Goal: Task Accomplishment & Management: Use online tool/utility

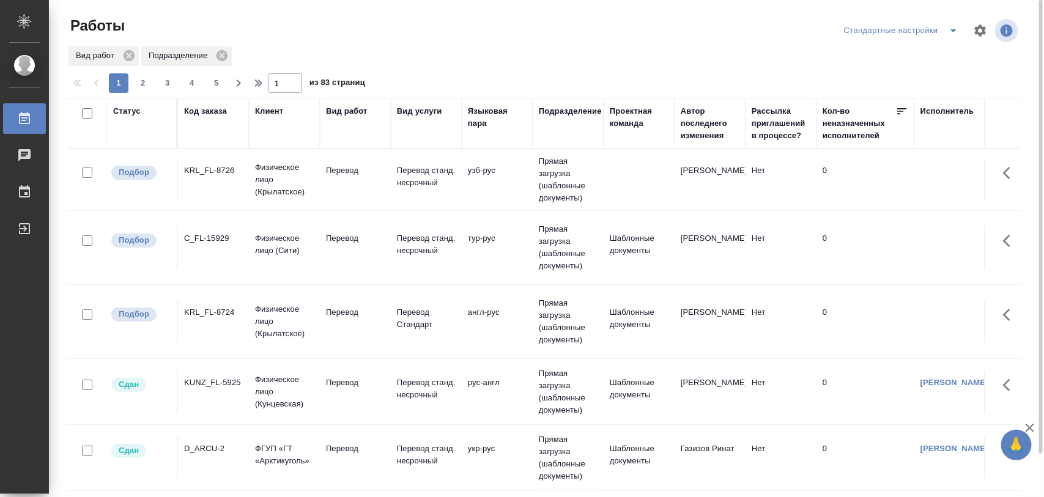
click at [209, 232] on div "C_FL-15929" at bounding box center [213, 238] width 59 height 12
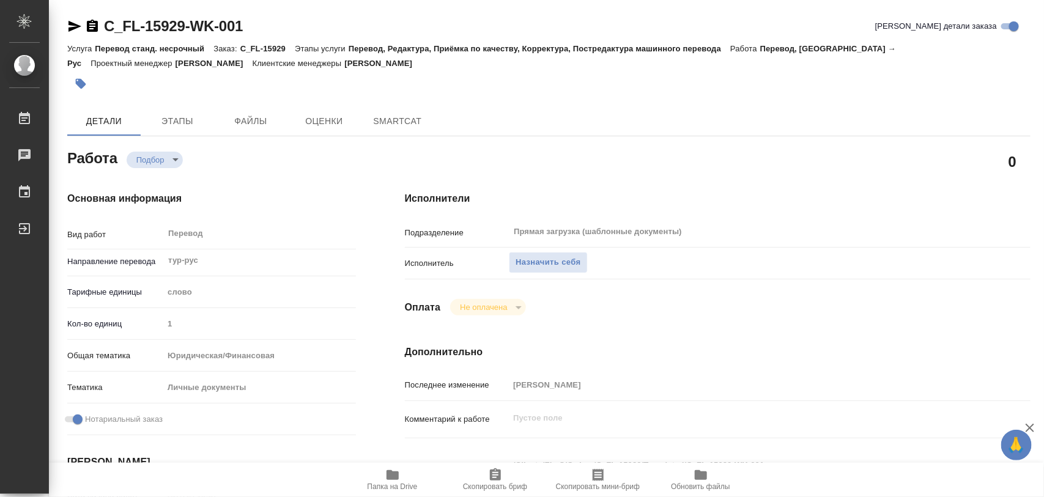
type textarea "x"
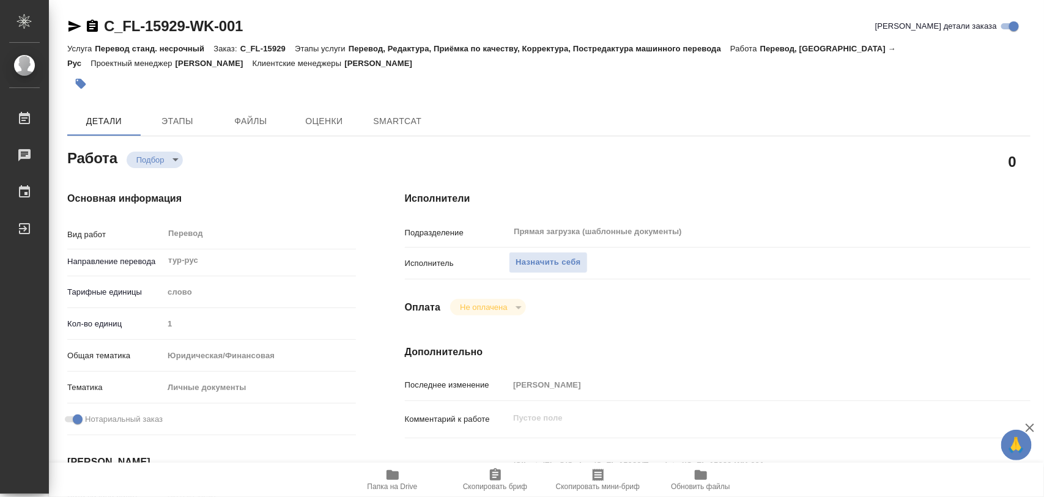
type textarea "x"
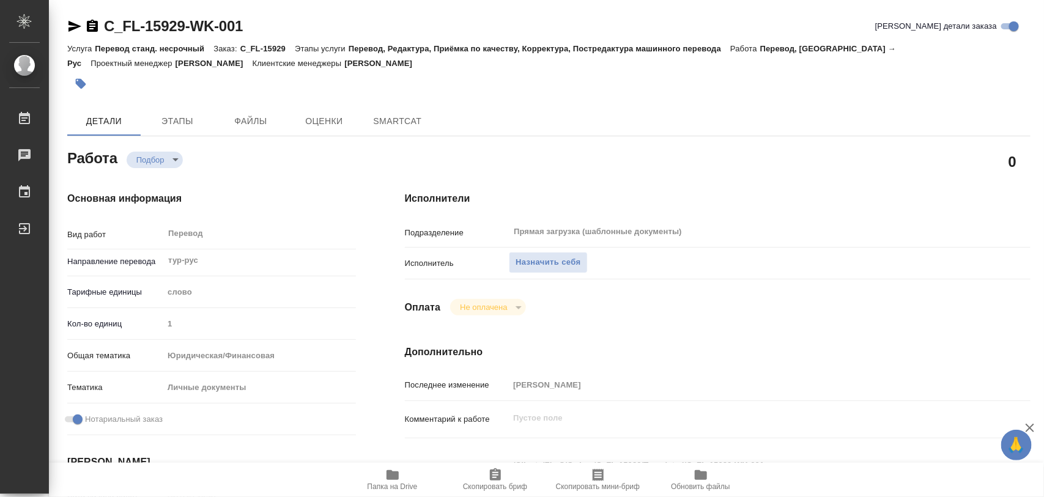
type textarea "x"
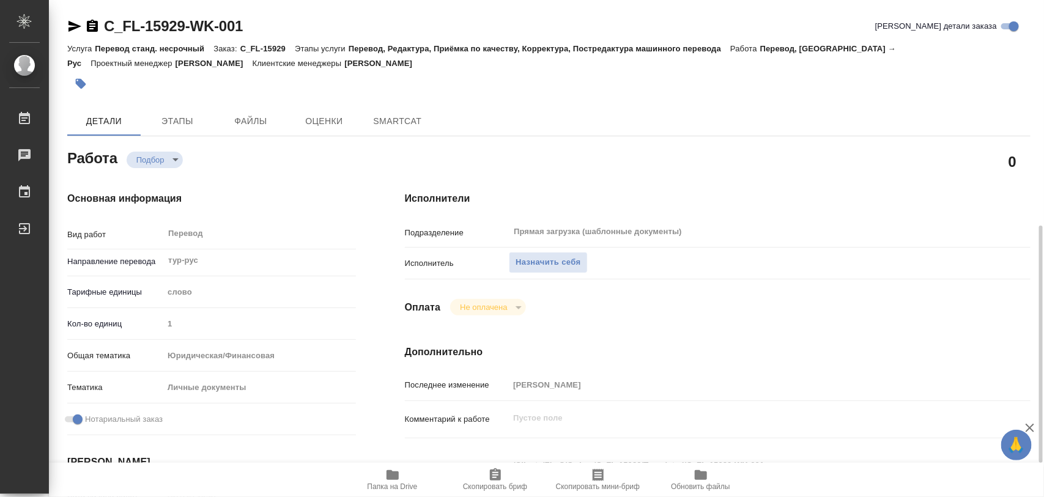
scroll to position [229, 0]
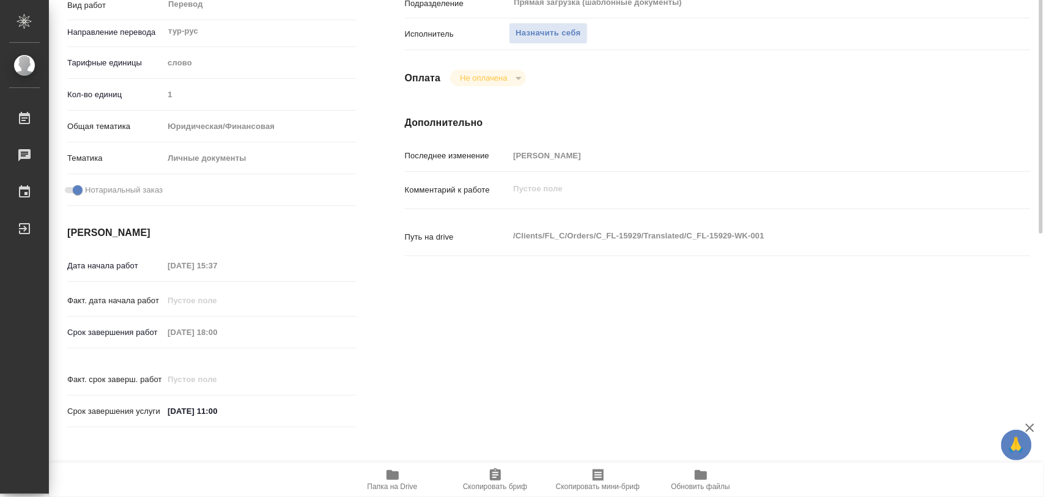
type textarea "x"
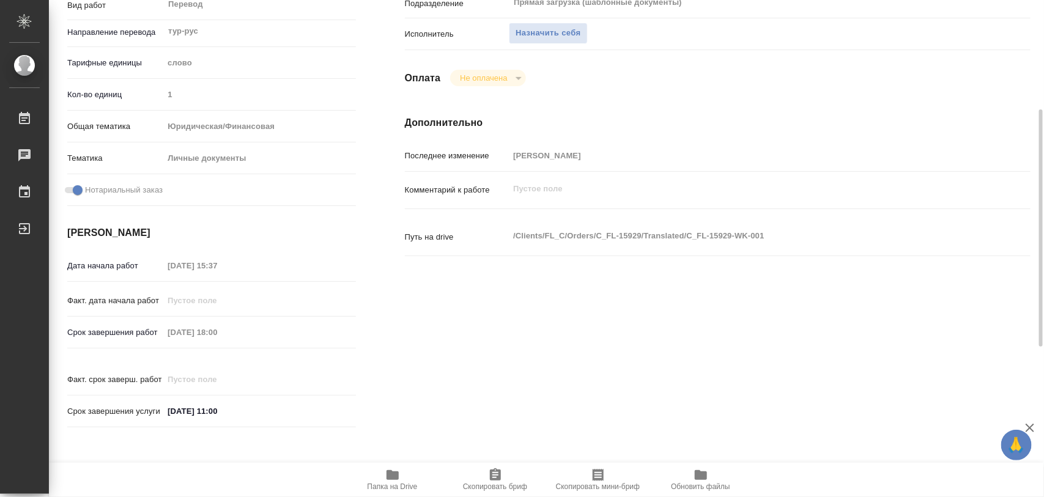
type textarea "x"
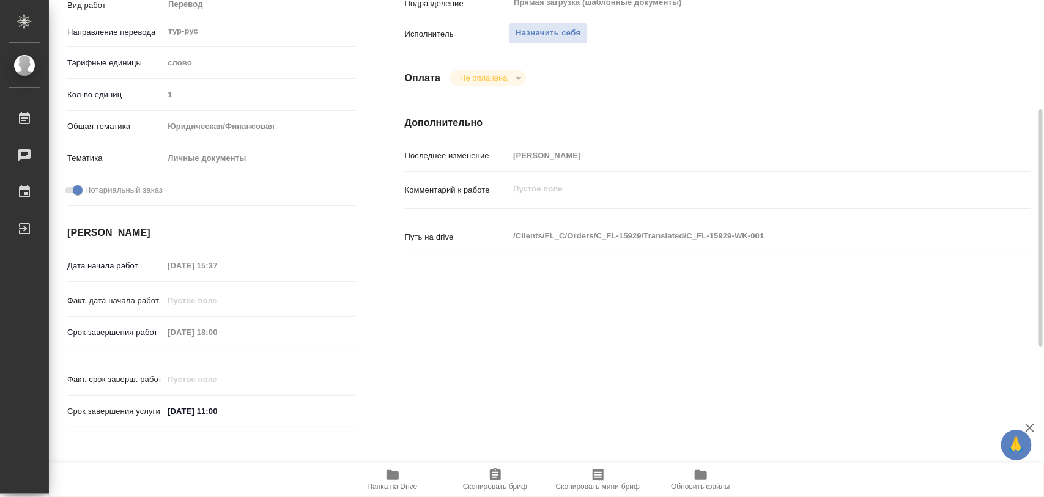
type textarea "x"
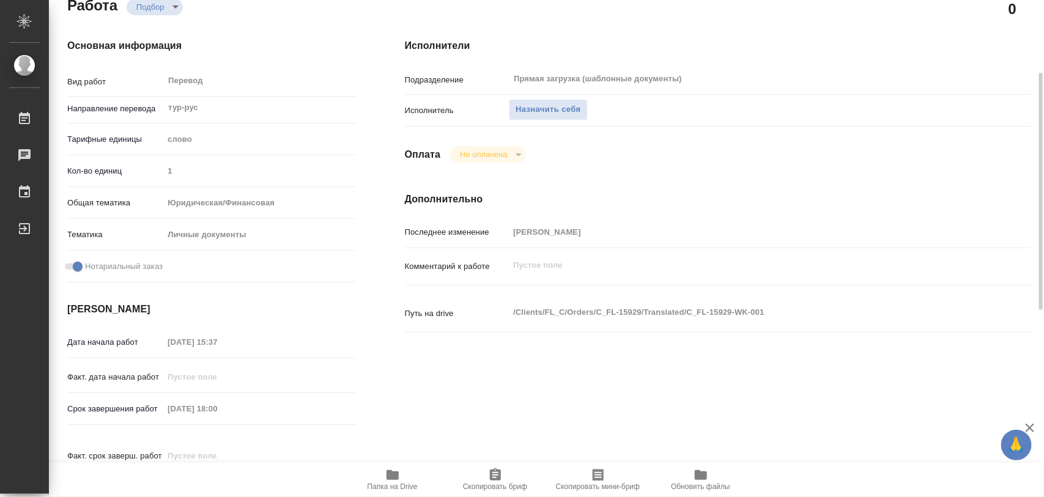
scroll to position [0, 0]
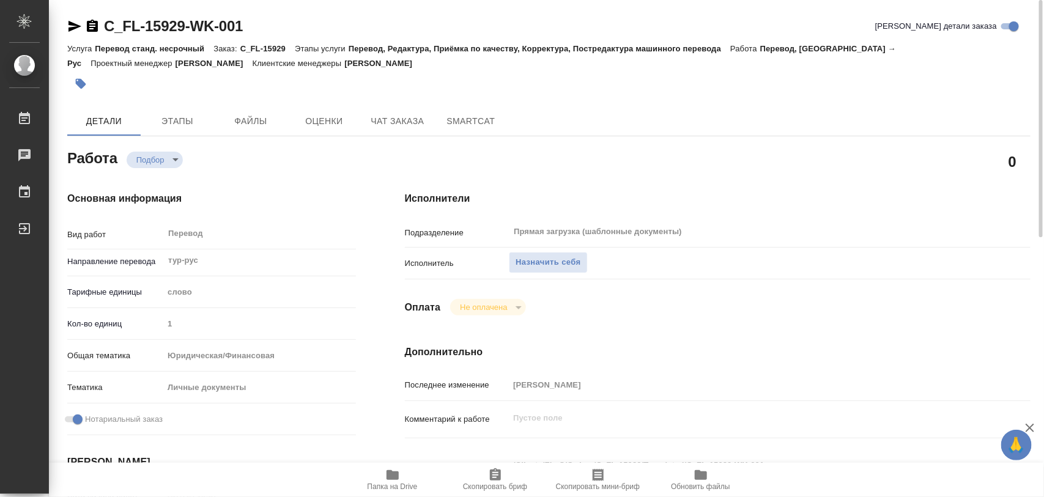
click at [396, 471] on icon "button" at bounding box center [392, 475] width 15 height 15
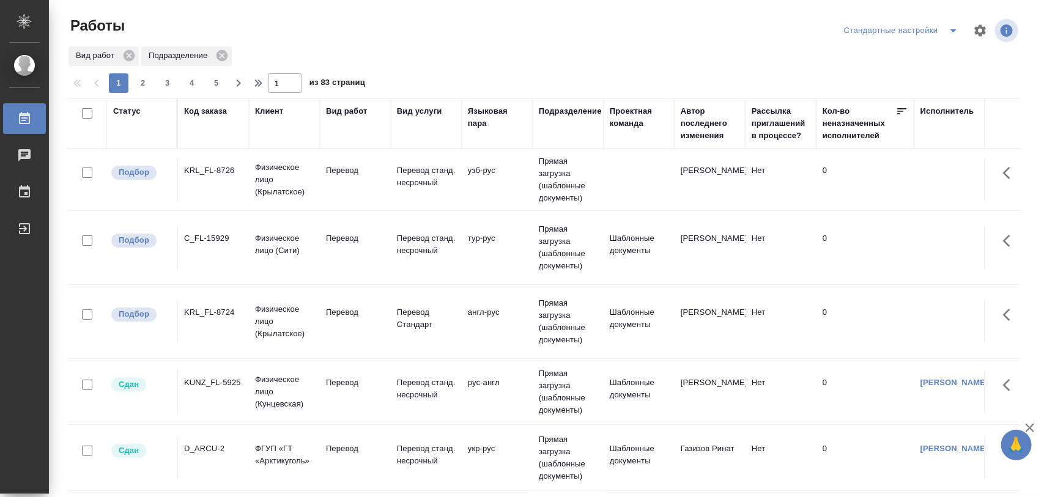
click at [215, 173] on div "KRL_FL-8726" at bounding box center [213, 170] width 59 height 12
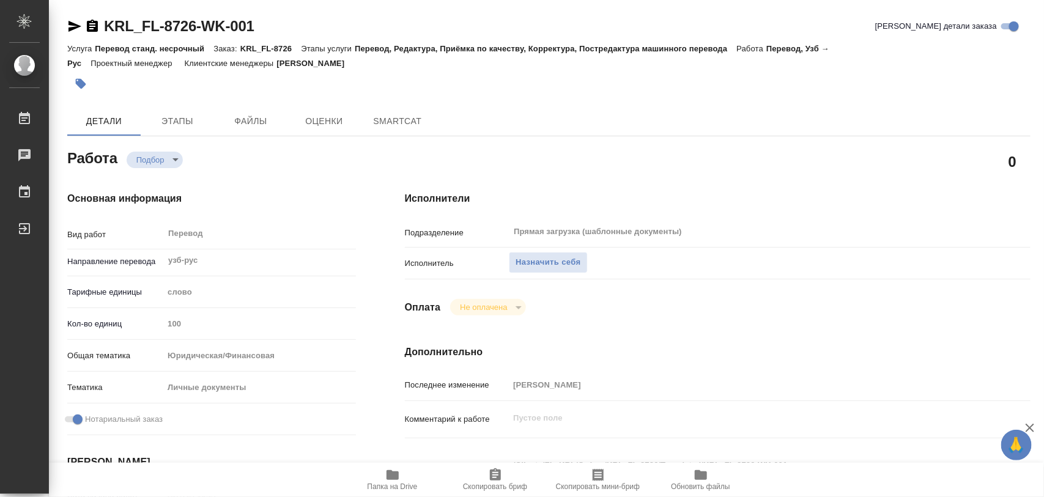
type textarea "x"
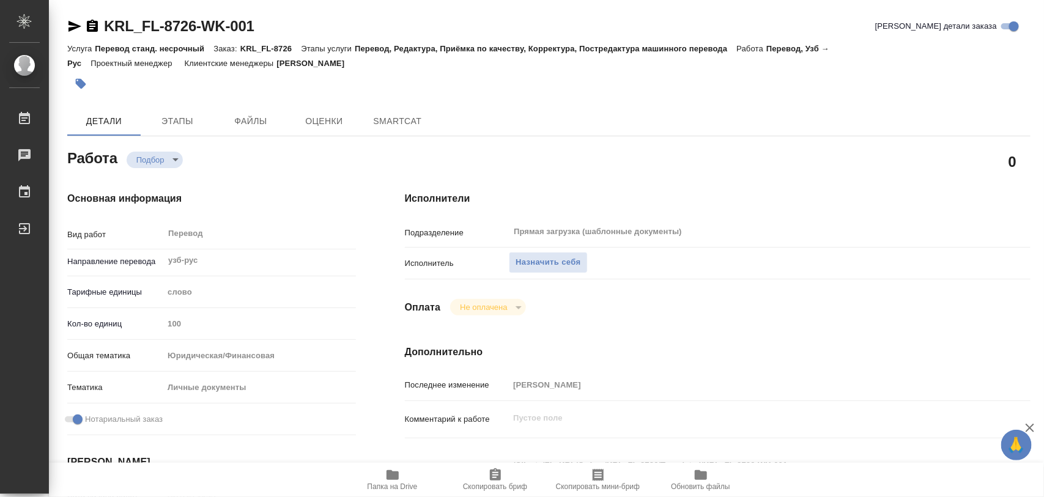
type textarea "x"
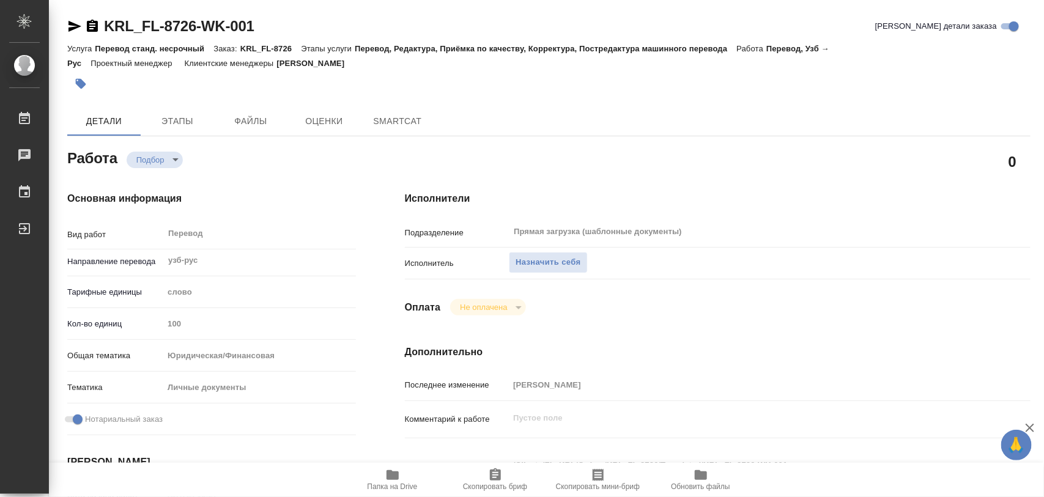
type textarea "x"
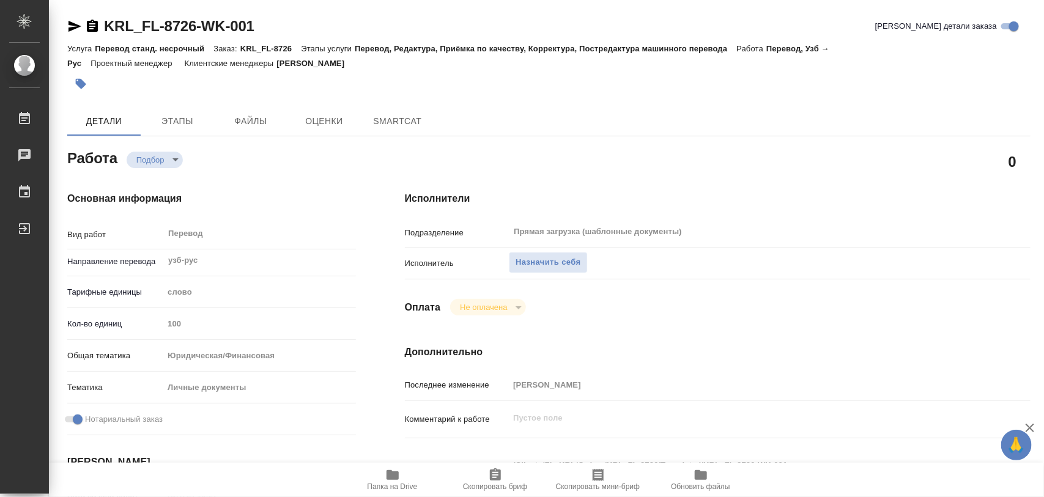
type textarea "x"
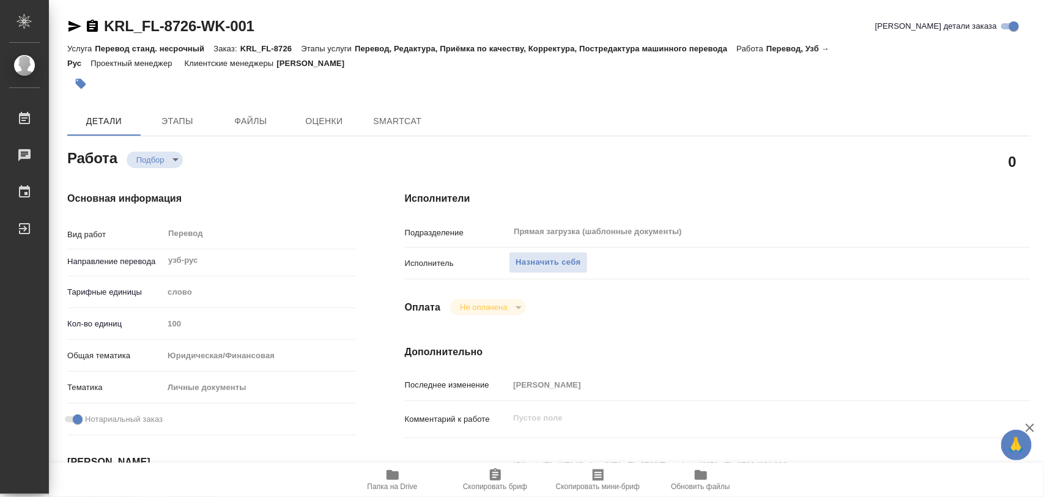
type textarea "x"
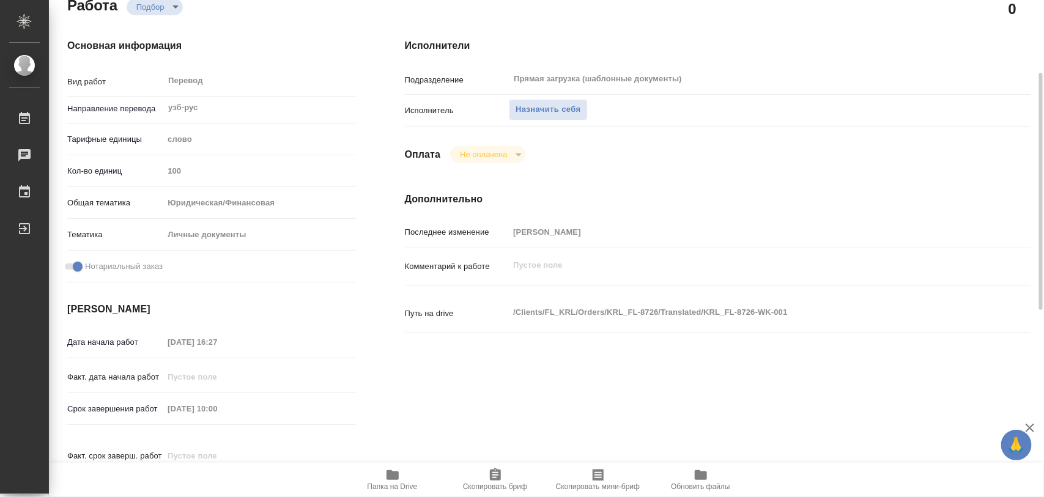
scroll to position [382, 0]
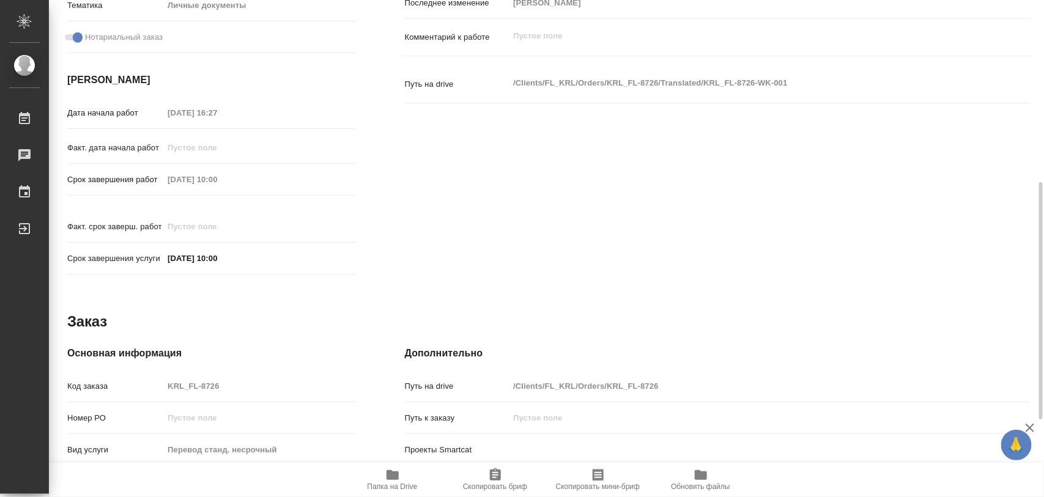
type textarea "x"
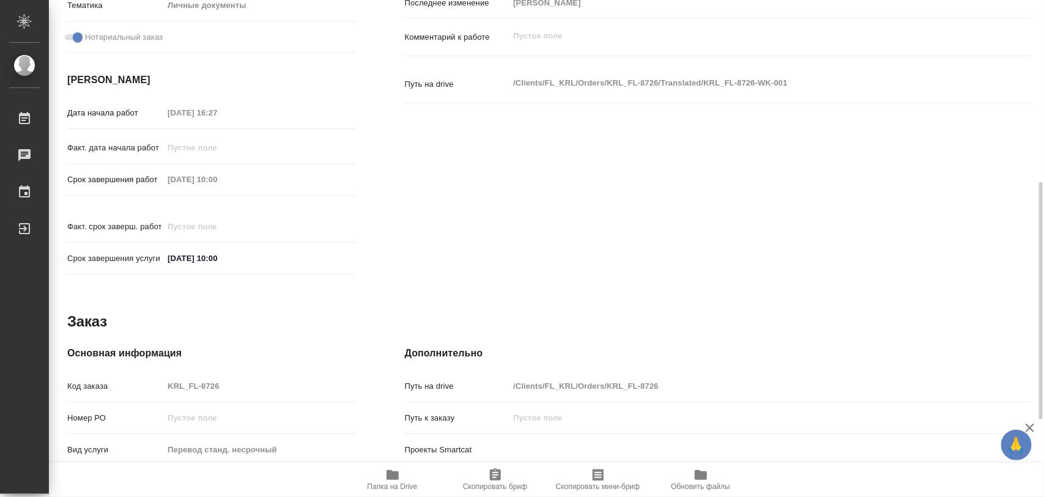
type textarea "x"
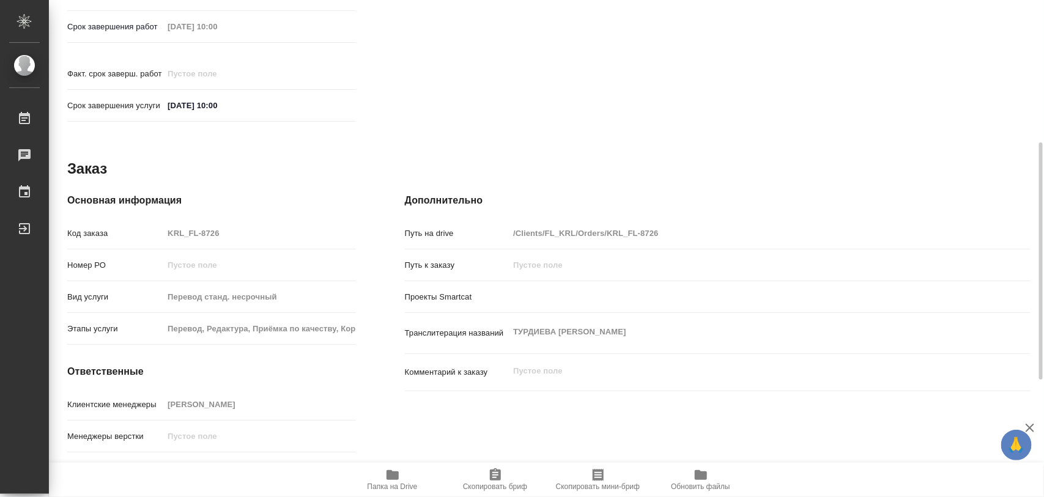
scroll to position [545, 0]
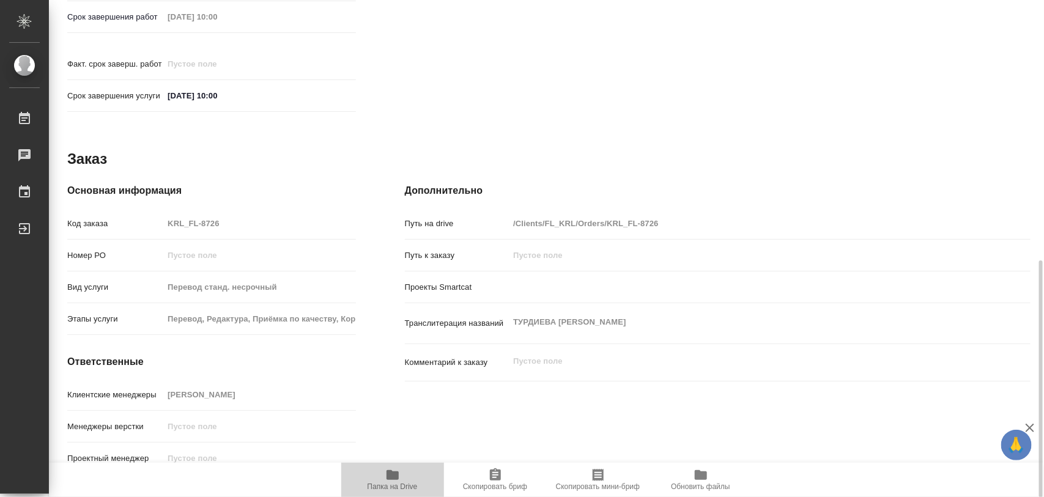
click at [401, 478] on span "Папка на Drive" at bounding box center [393, 479] width 88 height 23
